Goal: Information Seeking & Learning: Learn about a topic

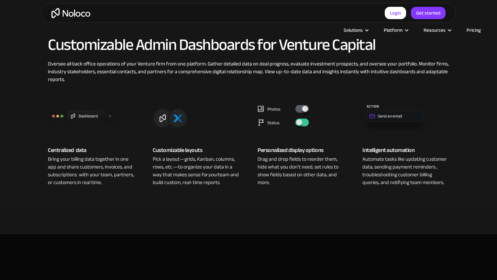
scroll to position [445, 0]
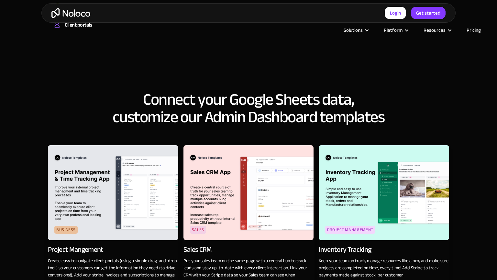
scroll to position [925, 0]
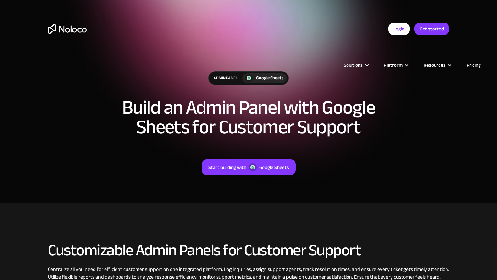
scroll to position [205, 0]
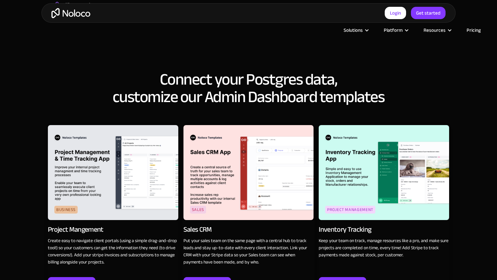
scroll to position [926, 0]
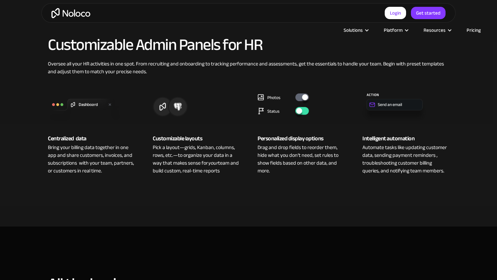
scroll to position [445, 0]
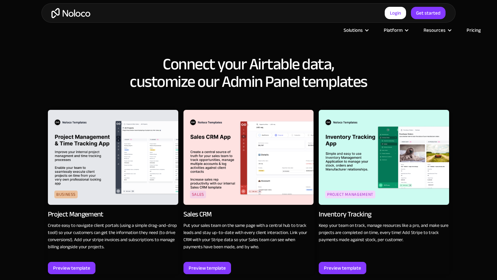
scroll to position [925, 0]
